Goal: Task Accomplishment & Management: Complete application form

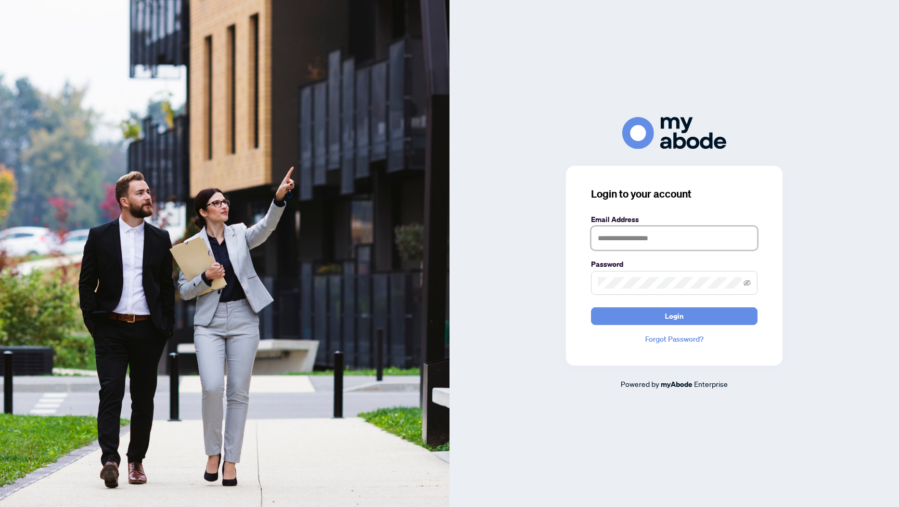
type input "**********"
click at [674, 316] on button "Login" at bounding box center [674, 316] width 166 height 18
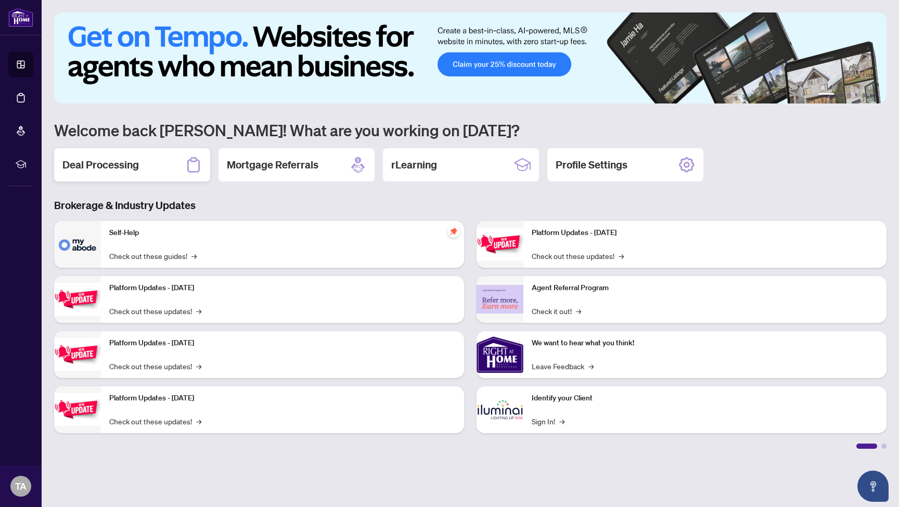
click at [108, 166] on h2 "Deal Processing" at bounding box center [100, 165] width 76 height 15
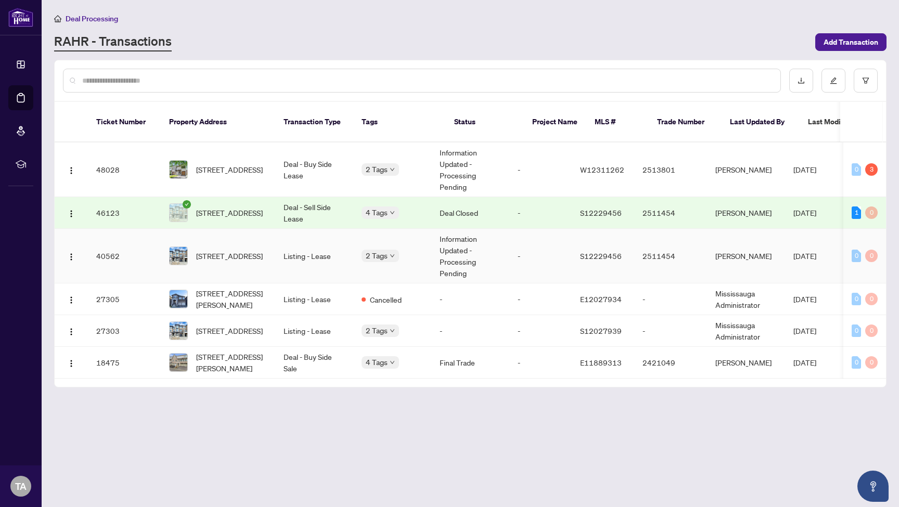
click at [291, 242] on td "Listing - Lease" at bounding box center [314, 256] width 78 height 55
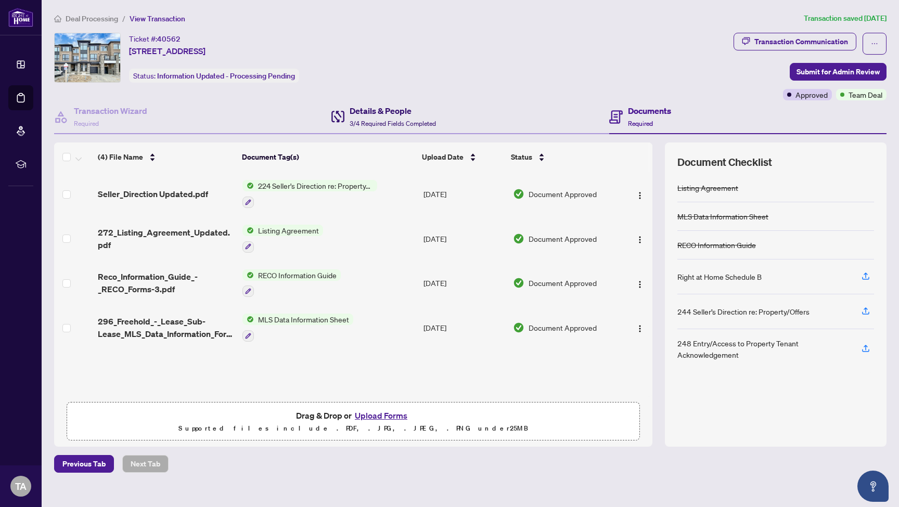
click at [379, 120] on span "3/4 Required Fields Completed" at bounding box center [393, 124] width 86 height 8
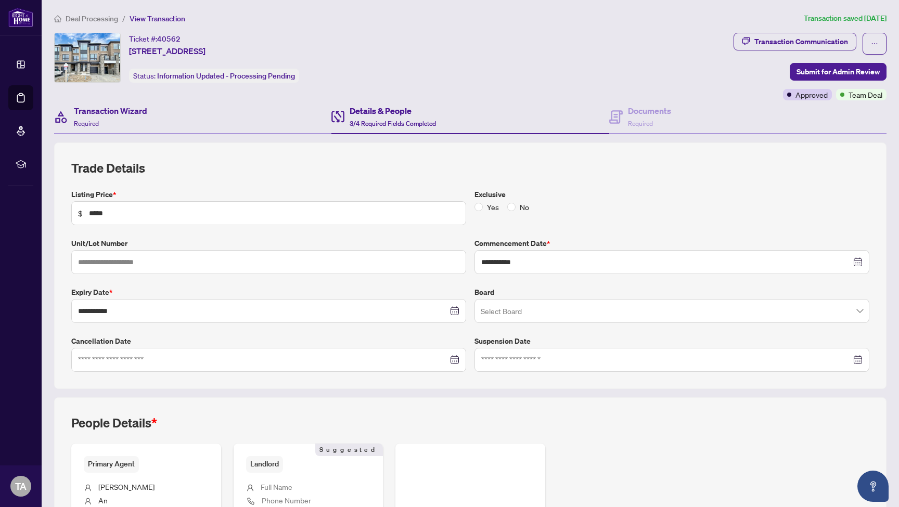
click at [152, 114] on div "Transaction Wizard Required" at bounding box center [192, 117] width 277 height 34
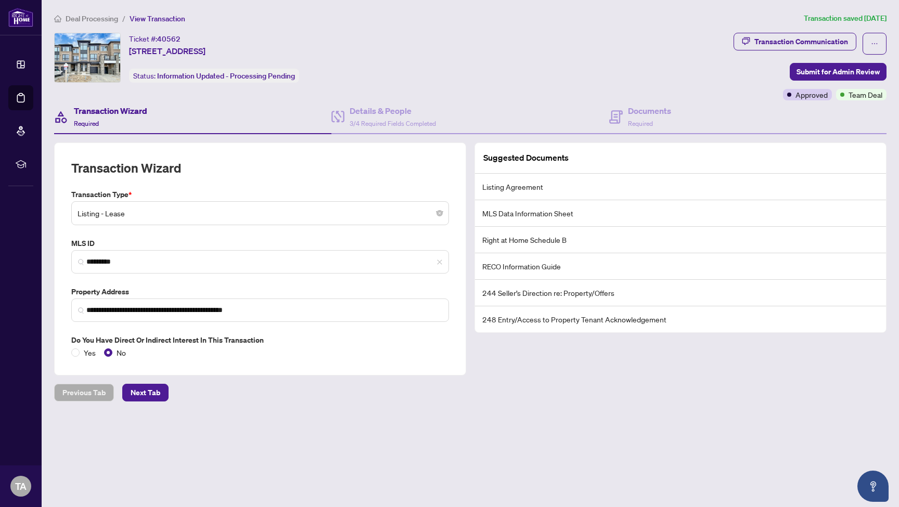
click at [101, 20] on span "Deal Processing" at bounding box center [92, 18] width 53 height 9
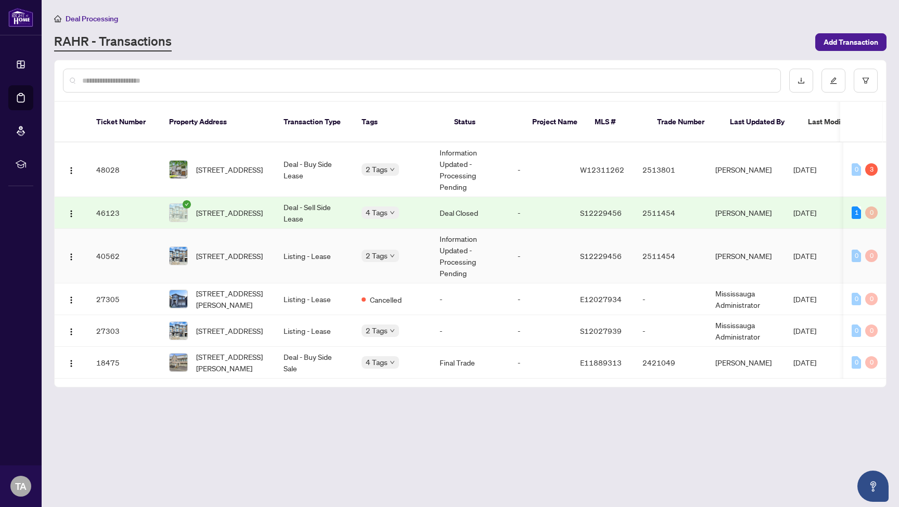
click at [308, 245] on td "Listing - Lease" at bounding box center [314, 256] width 78 height 55
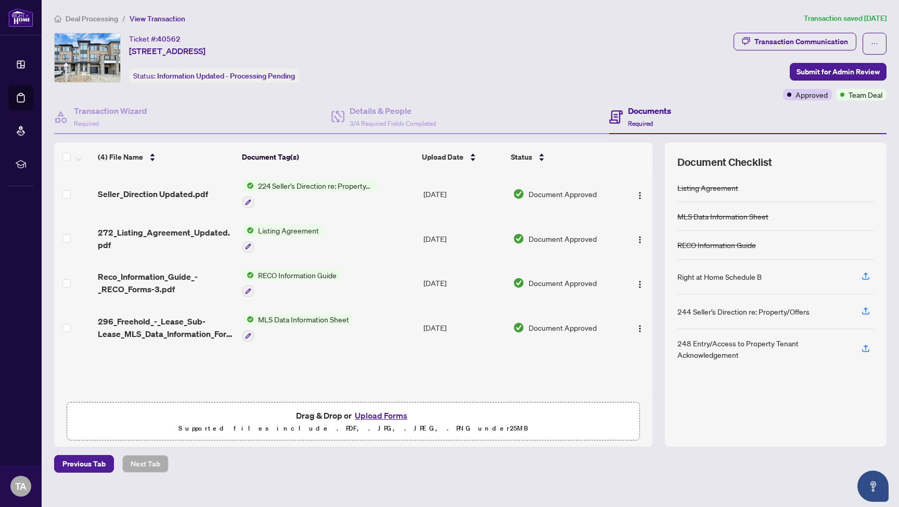
click at [108, 19] on span "Deal Processing" at bounding box center [92, 18] width 53 height 9
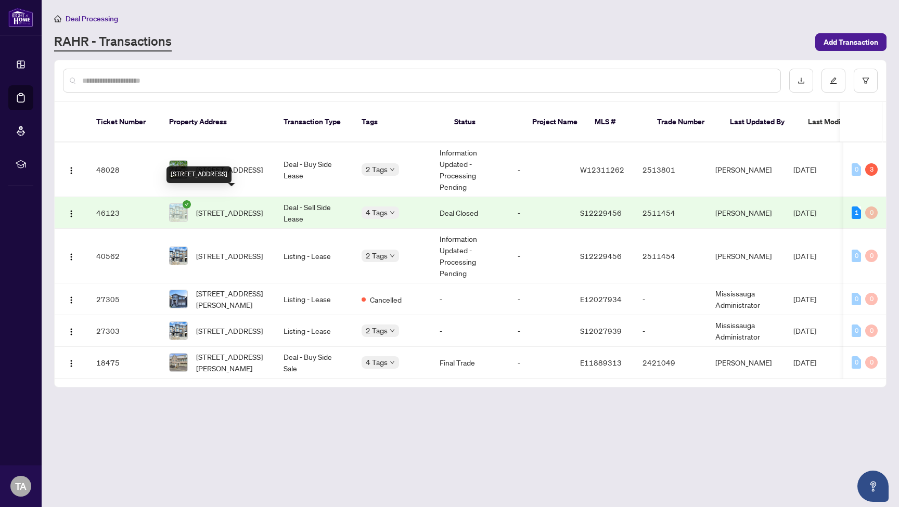
click at [231, 207] on span "[STREET_ADDRESS]" at bounding box center [229, 212] width 67 height 11
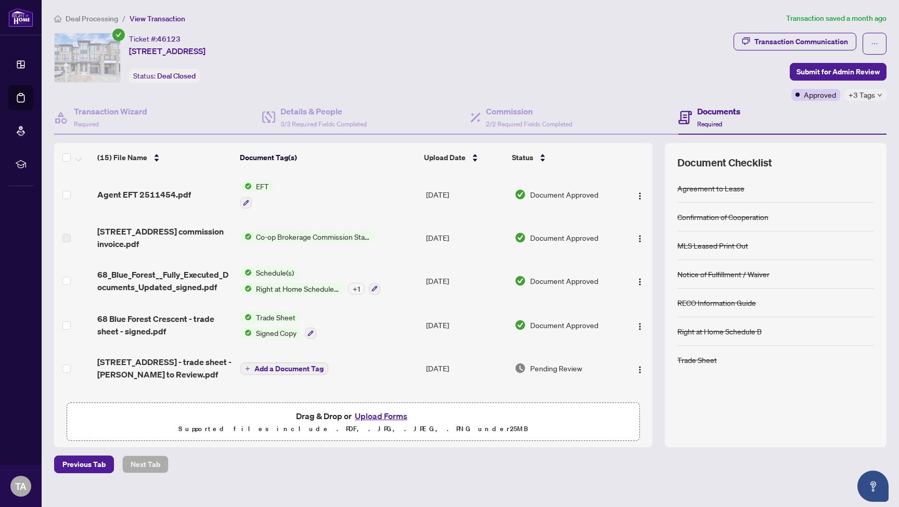
click at [91, 21] on span "Deal Processing" at bounding box center [92, 18] width 53 height 9
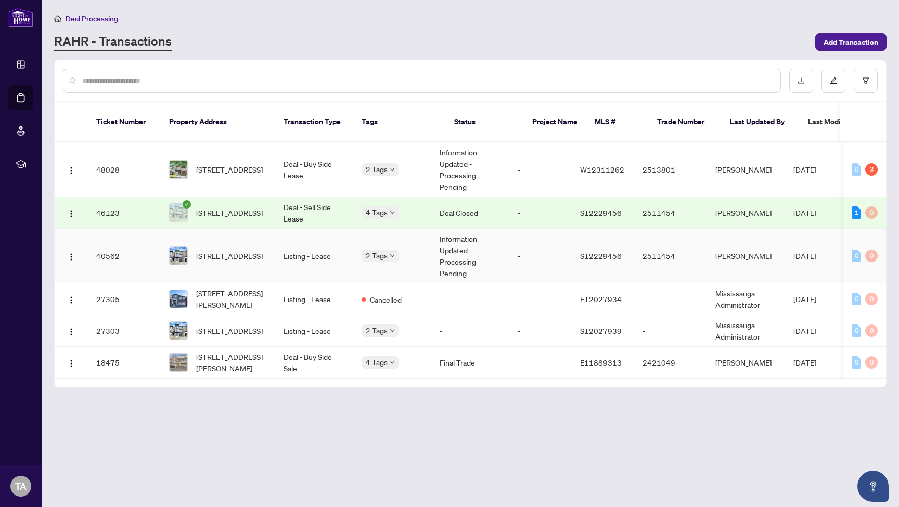
click at [318, 247] on td "Listing - Lease" at bounding box center [314, 256] width 78 height 55
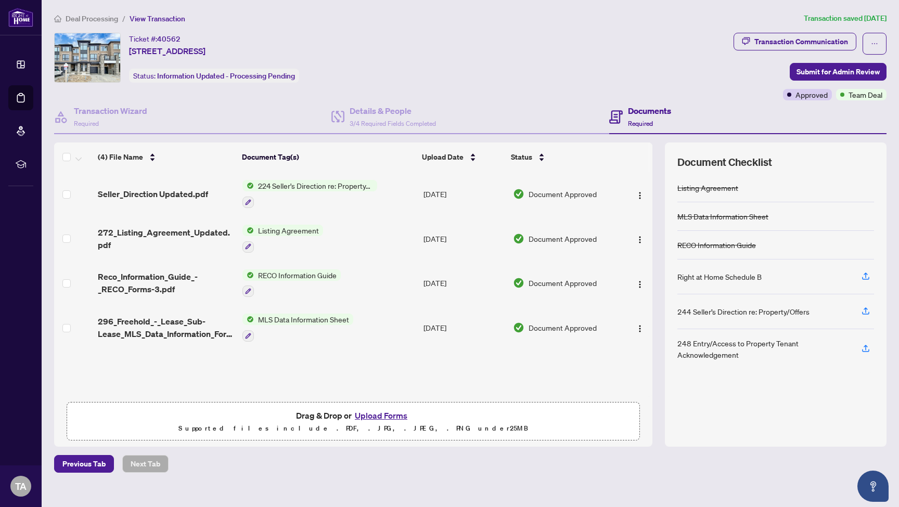
click at [273, 232] on span "Listing Agreement" at bounding box center [288, 230] width 69 height 11
click at [275, 232] on span "Listing Agreement" at bounding box center [288, 230] width 69 height 11
click at [151, 233] on span "272_Listing_Agreement_Updated.pdf" at bounding box center [166, 238] width 136 height 25
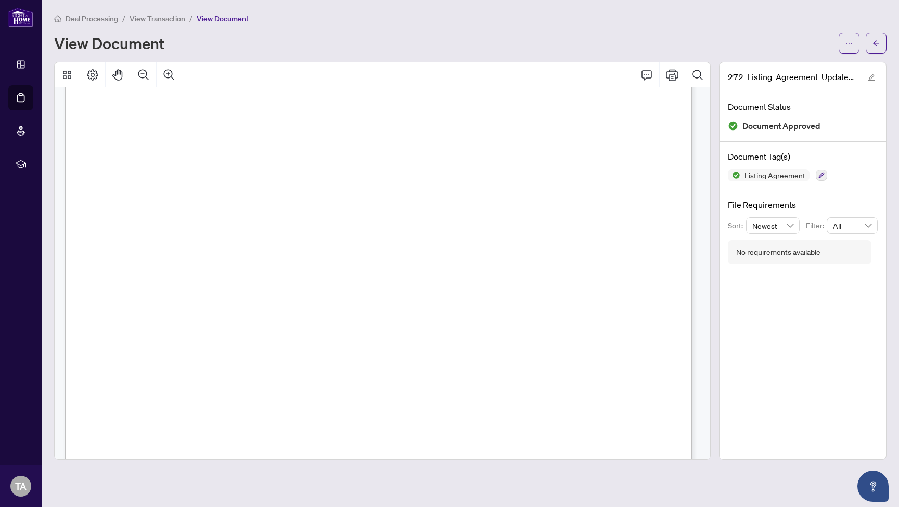
scroll to position [325, 0]
